Goal: Task Accomplishment & Management: Manage account settings

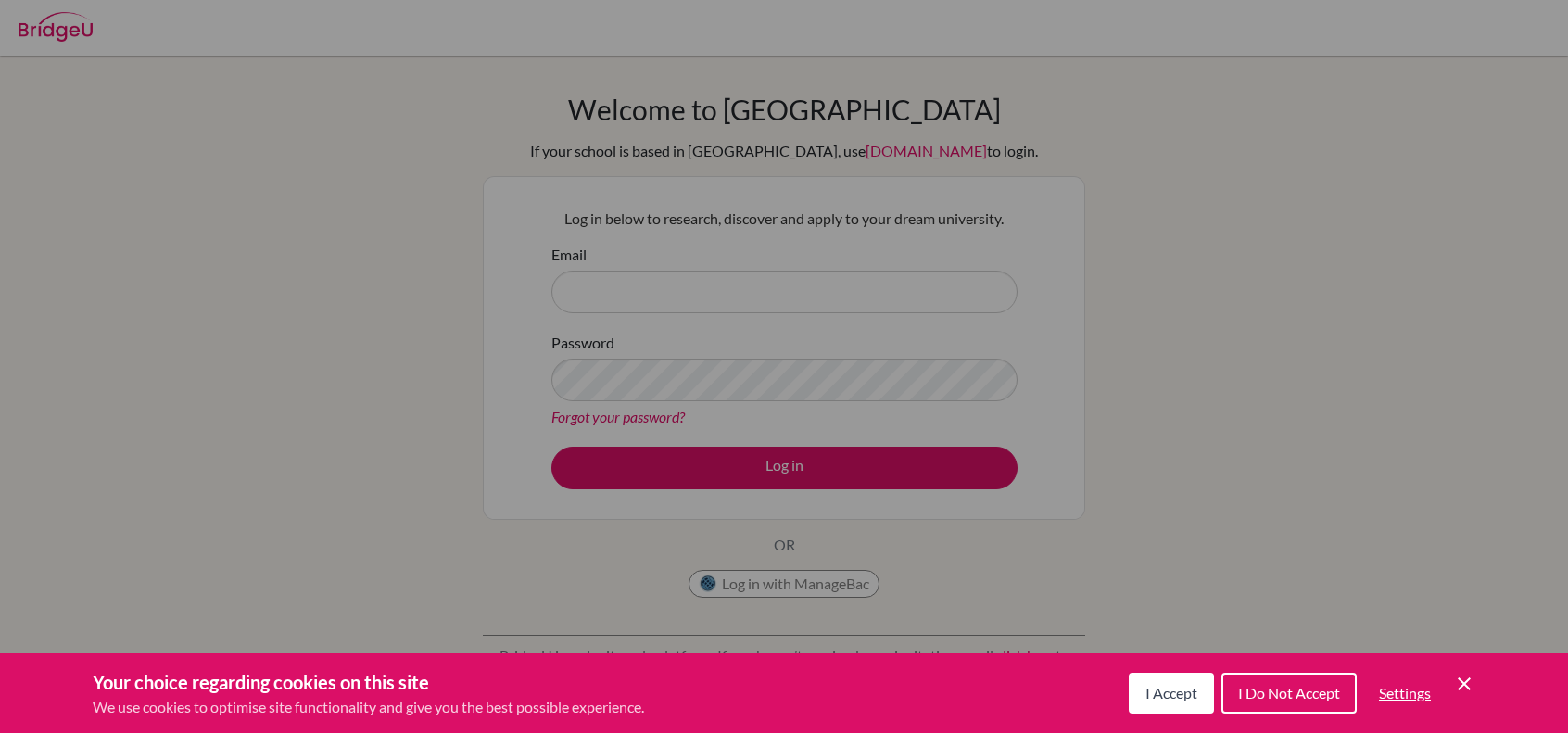
click at [1169, 678] on button "I Accept" at bounding box center [1171, 693] width 85 height 41
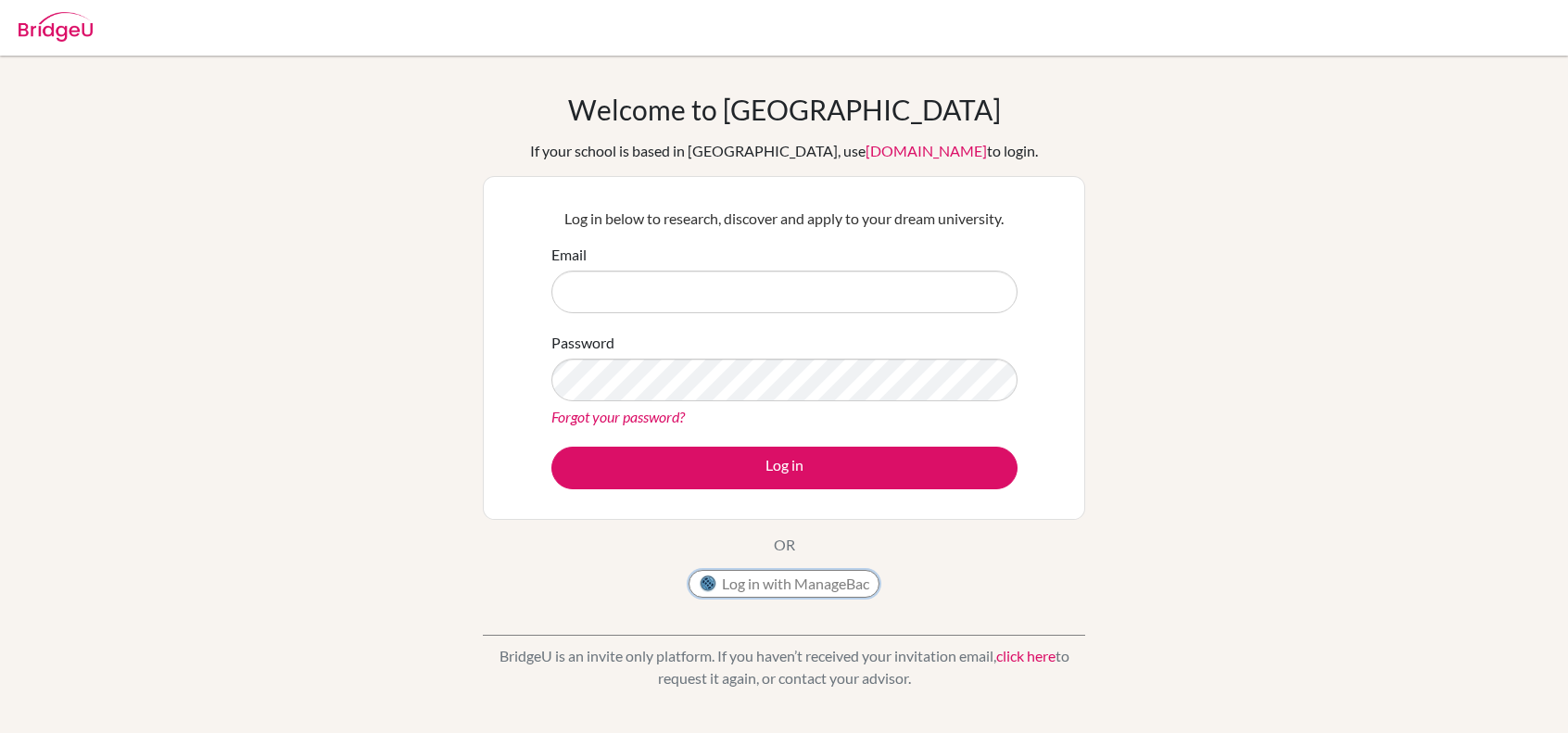
click at [825, 574] on button "Log in with ManageBac" at bounding box center [784, 583] width 191 height 28
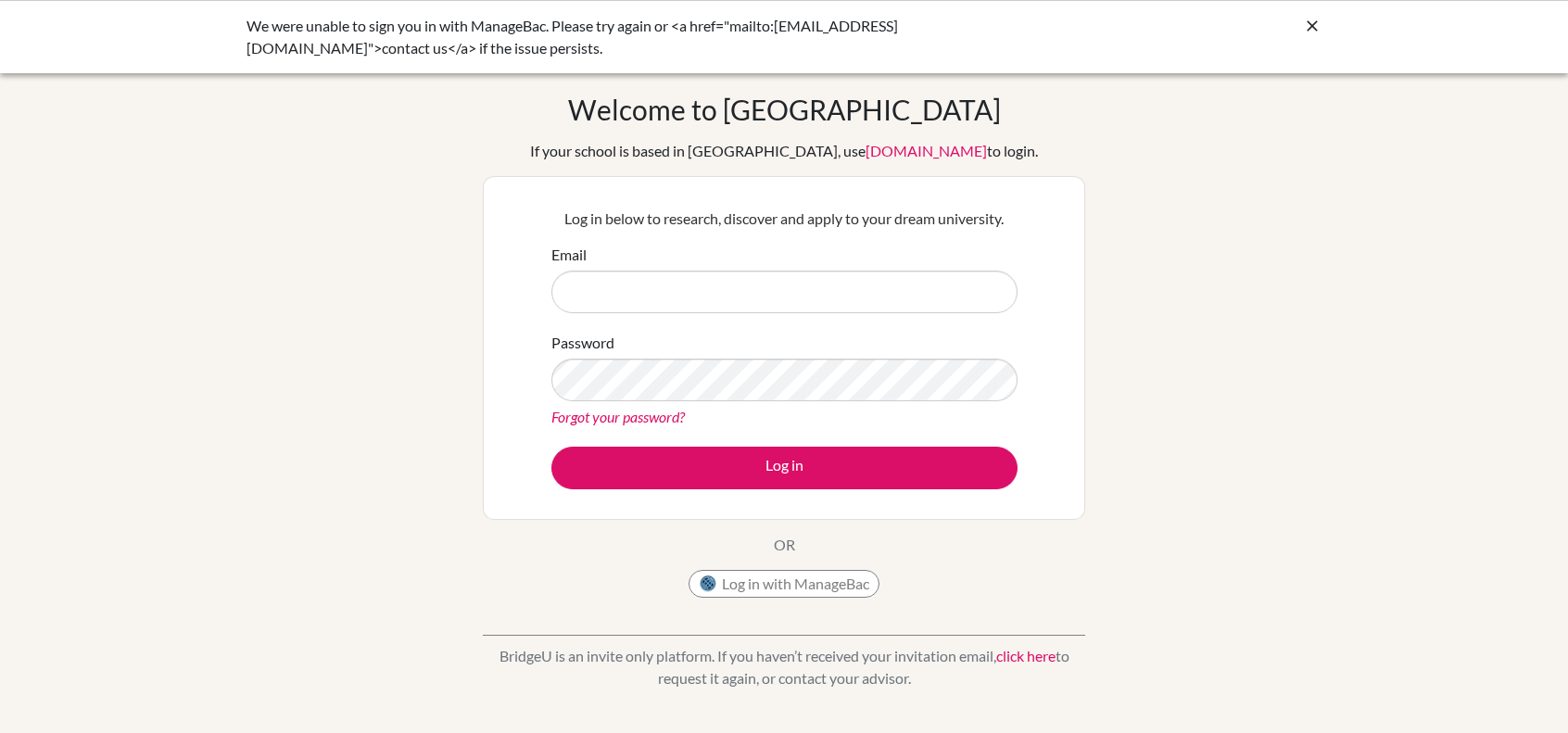
click at [761, 293] on input "Email" at bounding box center [784, 292] width 466 height 42
type input "[EMAIL_ADDRESS][DOMAIN_NAME]"
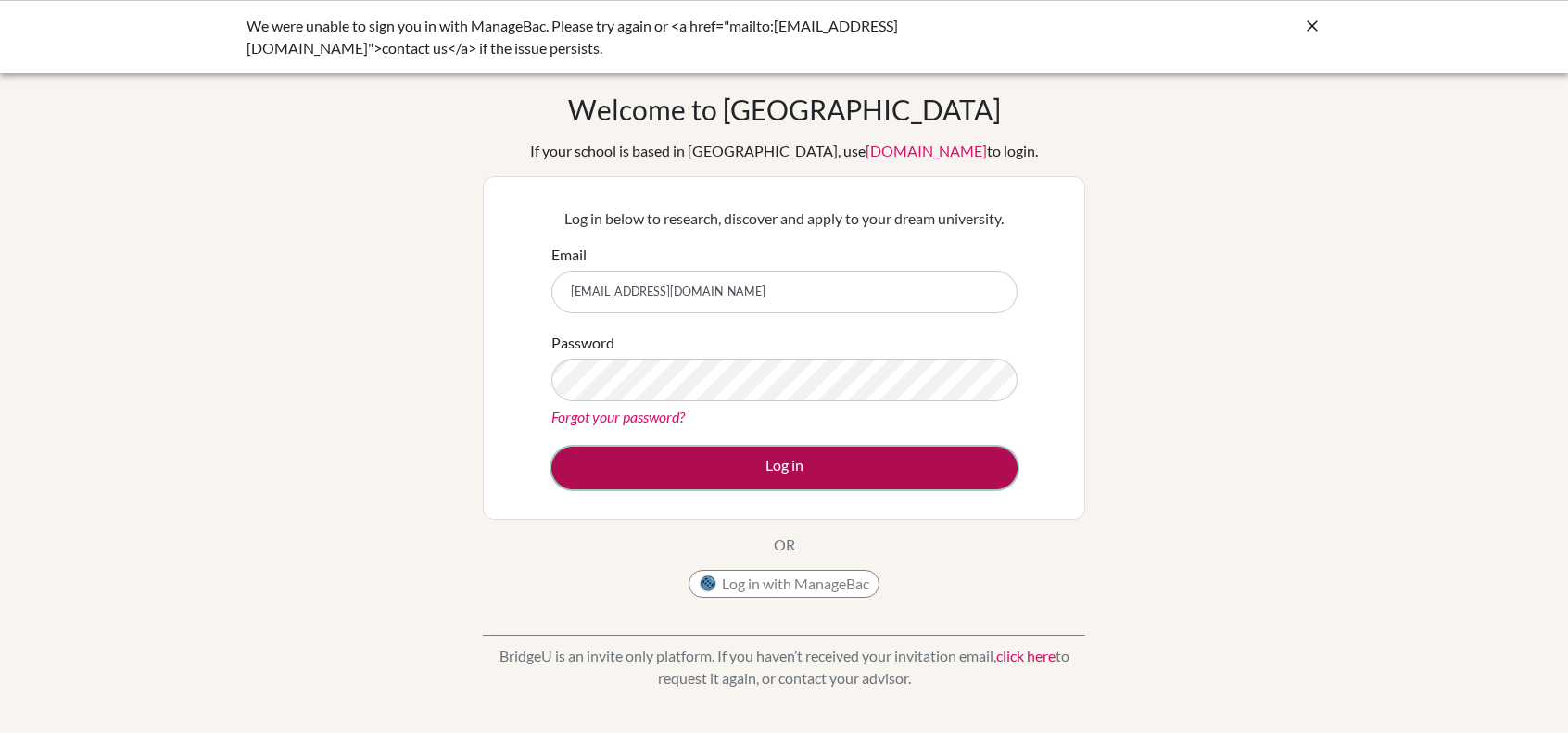
click at [658, 464] on button "Log in" at bounding box center [784, 468] width 466 height 42
